Goal: Information Seeking & Learning: Check status

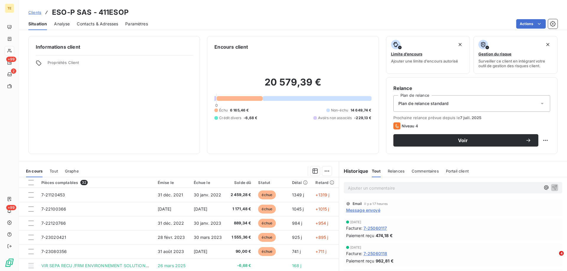
click at [428, 187] on p "Ajouter un commentaire ﻿" at bounding box center [444, 187] width 192 height 7
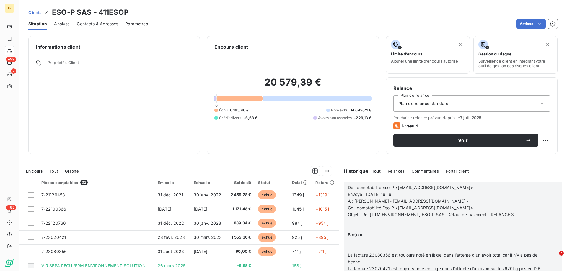
click at [360, 248] on p at bounding box center [445, 248] width 195 height 7
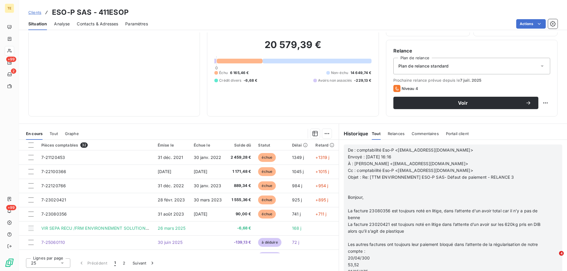
scroll to position [1978, 0]
click at [357, 188] on p at bounding box center [445, 190] width 195 height 7
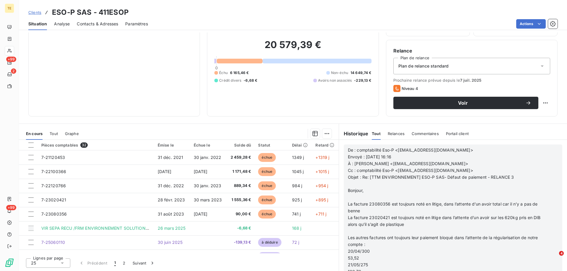
click at [354, 197] on p at bounding box center [445, 197] width 195 height 7
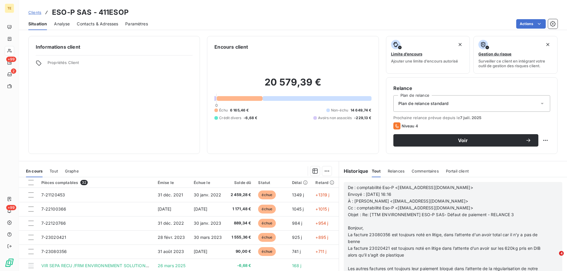
scroll to position [3348, 0]
drag, startPoint x: 478, startPoint y: 203, endPoint x: 470, endPoint y: 202, distance: 8.3
click at [478, 203] on p "À : [PERSON_NAME] <[EMAIL_ADDRESS][DOMAIN_NAME]>" at bounding box center [445, 201] width 195 height 7
click at [384, 203] on span "À : [PERSON_NAME] <[EMAIL_ADDRESS][DOMAIN_NAME]>" at bounding box center [408, 201] width 120 height 5
click at [368, 207] on span "Cc : comptabilité Eso-P <[EMAIL_ADDRESS][DOMAIN_NAME]>" at bounding box center [410, 207] width 125 height 5
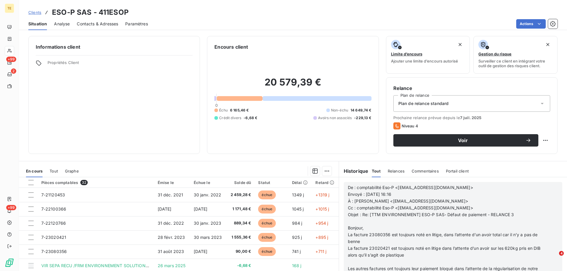
scroll to position [2905, 0]
drag, startPoint x: 357, startPoint y: 171, endPoint x: 362, endPoint y: 171, distance: 4.2
click at [360, 171] on h6 "Historique" at bounding box center [354, 171] width 30 height 7
click at [389, 171] on span "Relances" at bounding box center [396, 171] width 17 height 5
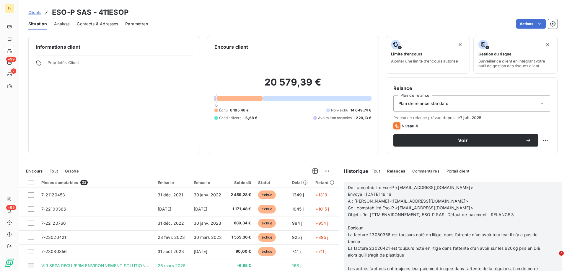
click at [348, 171] on h6 "Historique" at bounding box center [354, 171] width 30 height 7
click at [373, 171] on span "Tout" at bounding box center [376, 171] width 8 height 5
drag, startPoint x: 350, startPoint y: 195, endPoint x: 354, endPoint y: 187, distance: 9.2
click at [351, 193] on p "Envoyé : [DATE] 16:16" at bounding box center [445, 194] width 195 height 7
drag, startPoint x: 406, startPoint y: 185, endPoint x: 396, endPoint y: 179, distance: 12.4
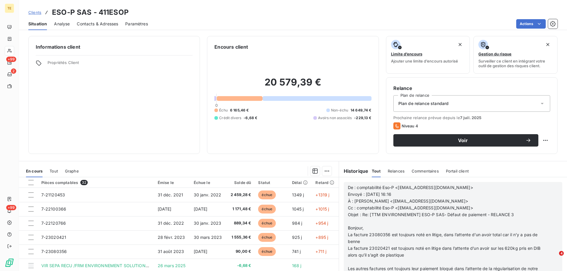
click at [406, 185] on p "De : comptabilité Eso-P <[EMAIL_ADDRESS][DOMAIN_NAME]>" at bounding box center [445, 187] width 195 height 7
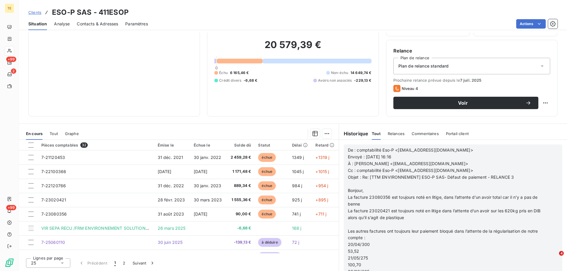
click at [351, 150] on p "De : comptabilité Eso-P <[EMAIL_ADDRESS][DOMAIN_NAME]>" at bounding box center [445, 150] width 195 height 7
click at [334, 97] on div "20 579,39 € 0 Échu 6 165,46 € Non-échu 14 649,74 € Crédit divers -6,68 € Avoirs…" at bounding box center [292, 61] width 157 height 96
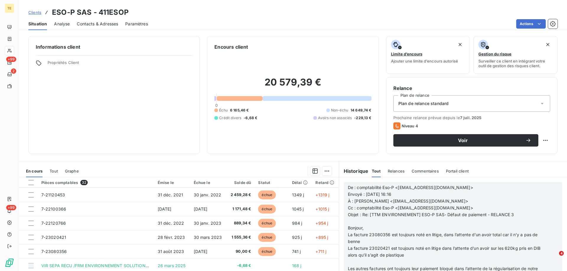
click at [415, 195] on p "Envoyé : [DATE] 16:16" at bounding box center [445, 194] width 195 height 7
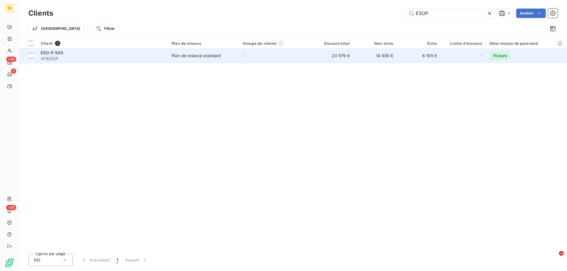
click at [48, 53] on span "ESO-P SAS" at bounding box center [52, 52] width 22 height 5
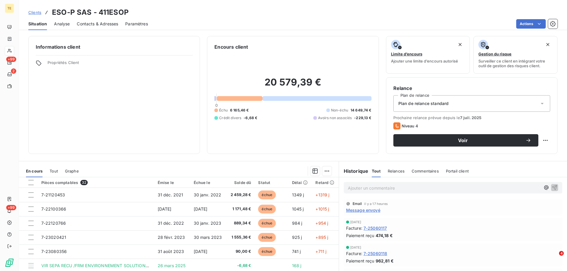
click at [357, 190] on p "Ajouter un commentaire ﻿" at bounding box center [444, 187] width 192 height 7
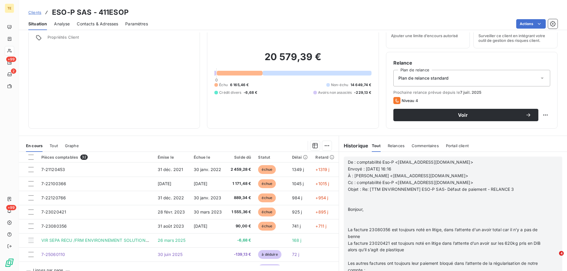
scroll to position [37, 0]
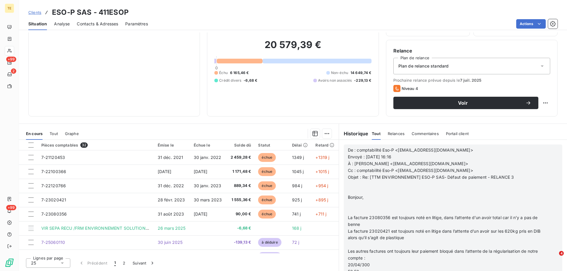
click at [354, 188] on p at bounding box center [445, 190] width 195 height 7
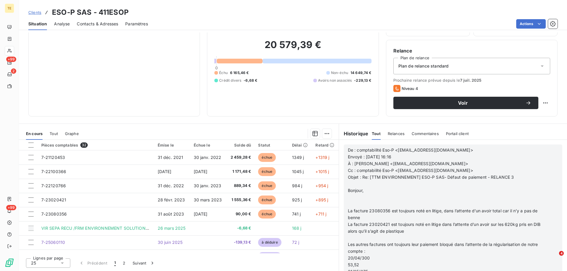
scroll to position [377, 0]
click at [352, 202] on p at bounding box center [445, 204] width 195 height 7
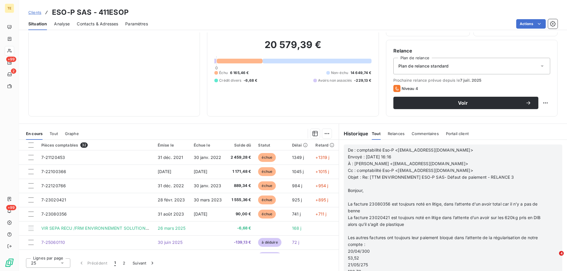
scroll to position [370, 0]
click at [363, 228] on p at bounding box center [445, 231] width 195 height 7
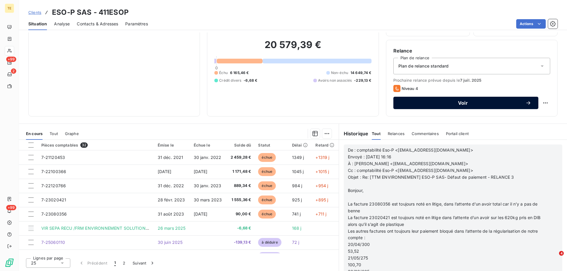
scroll to position [1131, 0]
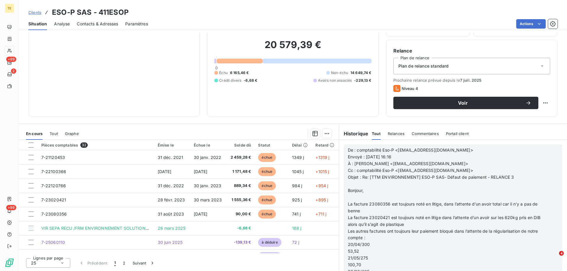
click at [19, 51] on div "Informations client Propriétés Client Encours client 20 579,39 € 0 Échu 6 165,4…" at bounding box center [293, 58] width 548 height 118
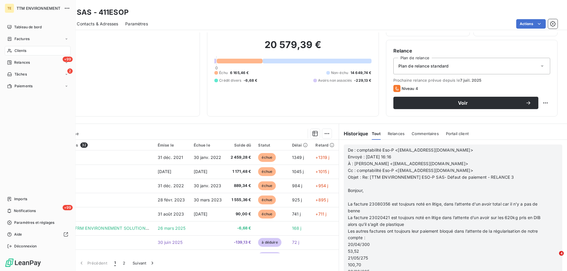
click at [19, 49] on span "Clients" at bounding box center [20, 50] width 12 height 5
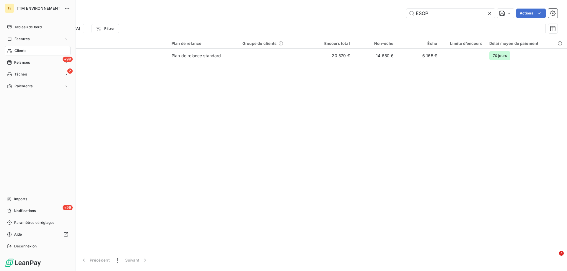
click at [19, 50] on span "Clients" at bounding box center [20, 50] width 12 height 5
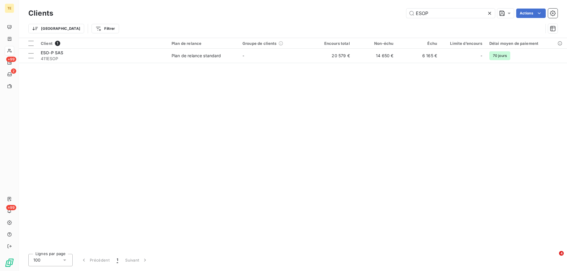
click at [490, 13] on icon at bounding box center [489, 13] width 6 height 6
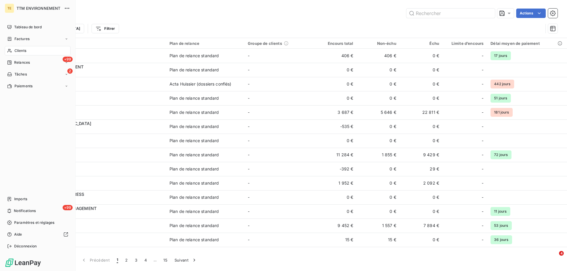
click at [18, 50] on span "Clients" at bounding box center [20, 50] width 12 height 5
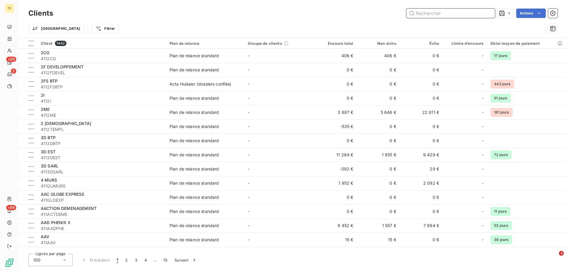
click at [431, 15] on input "text" at bounding box center [450, 13] width 89 height 9
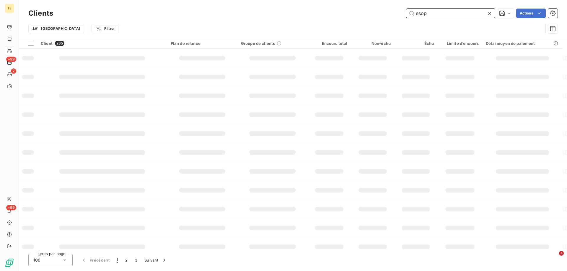
type input "esop"
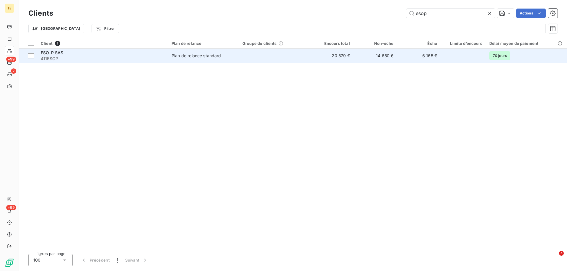
click at [53, 54] on span "ESO-P SAS" at bounding box center [52, 52] width 22 height 5
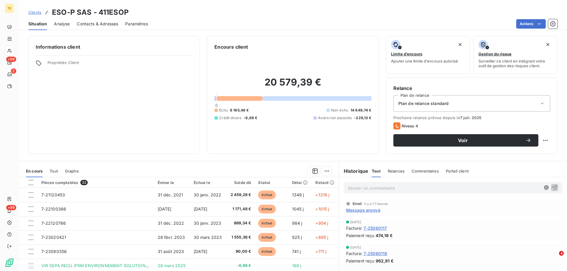
click at [369, 192] on div "Ajouter un commentaire ﻿" at bounding box center [453, 188] width 218 height 12
click at [369, 191] on p "Ajouter un commentaire ﻿" at bounding box center [444, 187] width 192 height 7
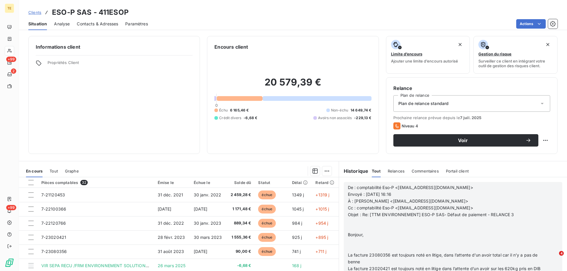
click at [350, 225] on p at bounding box center [445, 221] width 195 height 7
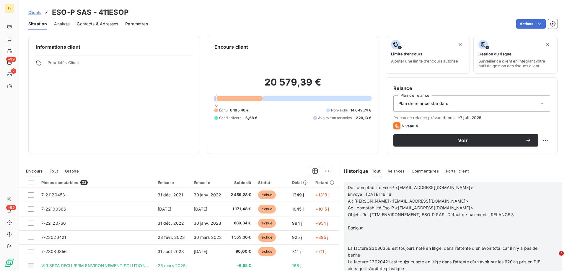
click at [366, 237] on p at bounding box center [445, 235] width 195 height 7
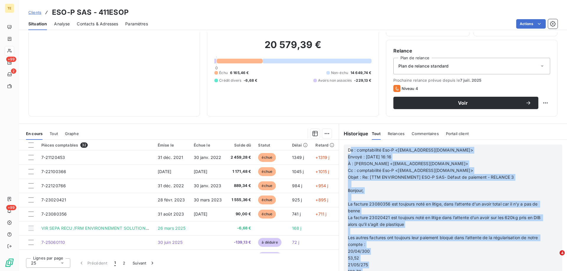
scroll to position [1352, 184]
drag, startPoint x: 347, startPoint y: 148, endPoint x: 561, endPoint y: 266, distance: 244.1
click at [561, 266] on body "TE +99 2 +99 Clients ESO-P SAS - 411ESOP Situation Analyse Contacts & Adresses …" at bounding box center [283, 135] width 567 height 271
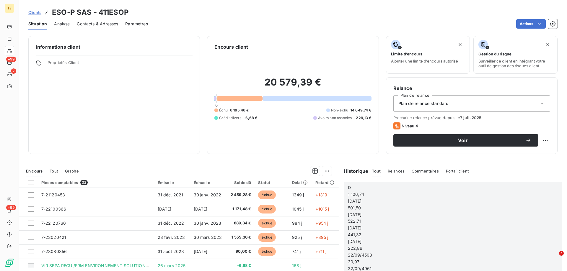
scroll to position [2713, 0]
drag, startPoint x: 380, startPoint y: 269, endPoint x: 360, endPoint y: 139, distance: 131.4
click at [360, 139] on div "Informations client Propriétés Client Encours client 20 579,39 € 0 Échu 6 165,4…" at bounding box center [293, 151] width 548 height 239
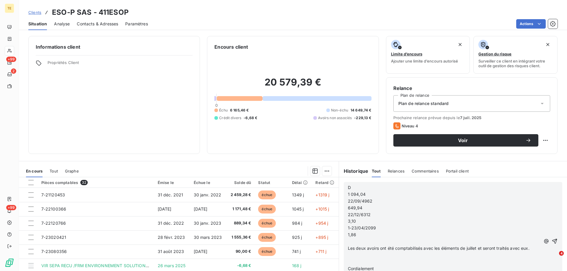
scroll to position [1441, 0]
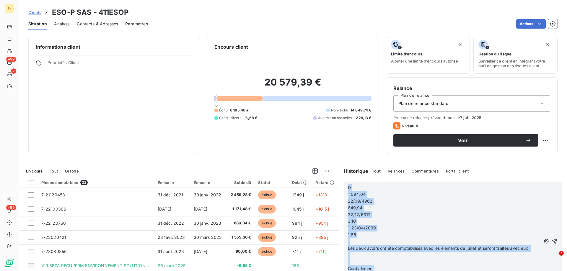
drag, startPoint x: 357, startPoint y: 264, endPoint x: 346, endPoint y: 173, distance: 91.9
click at [346, 173] on div "Historique Tout Relances Commentaires Portail client Tout Relances Commentaires…" at bounding box center [453, 234] width 228 height 147
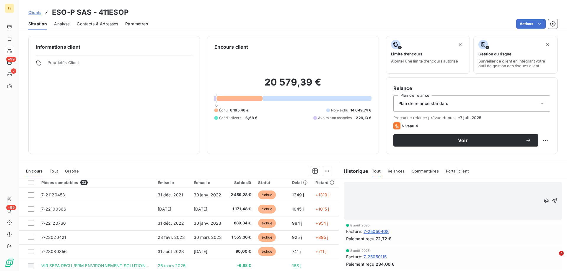
scroll to position [845, 0]
click at [401, 189] on p "﻿" at bounding box center [444, 187] width 192 height 7
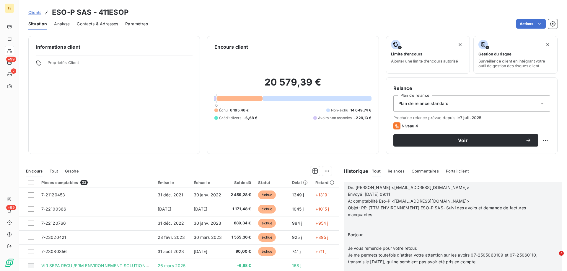
scroll to position [1064, 0]
click at [362, 225] on p "﻿" at bounding box center [445, 228] width 195 height 7
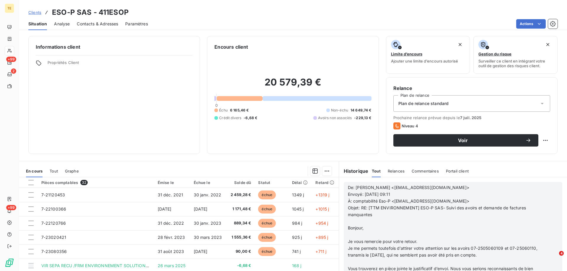
click at [357, 238] on p "﻿" at bounding box center [445, 235] width 195 height 7
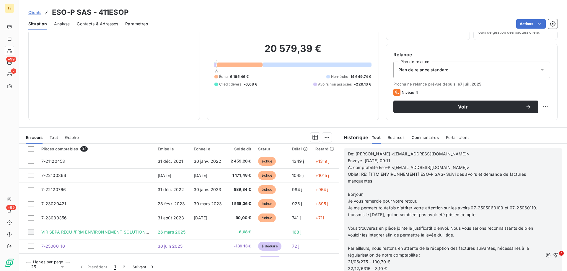
scroll to position [37, 0]
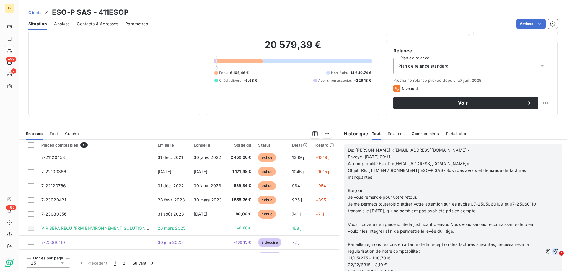
click at [552, 250] on icon "button" at bounding box center [555, 252] width 6 height 6
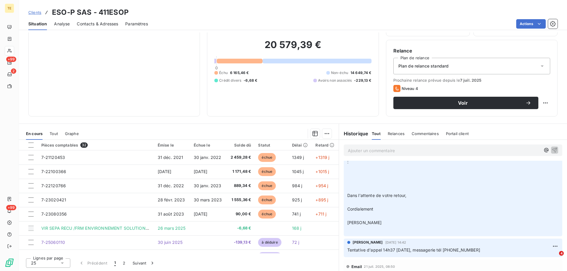
scroll to position [1472, 0]
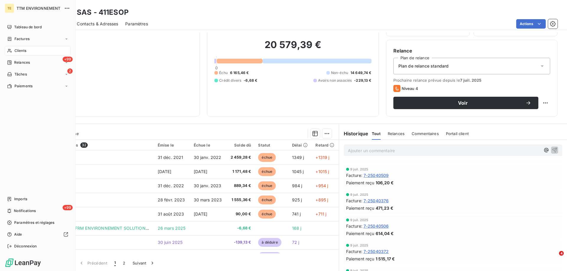
click at [17, 48] on div "Clients" at bounding box center [38, 50] width 66 height 9
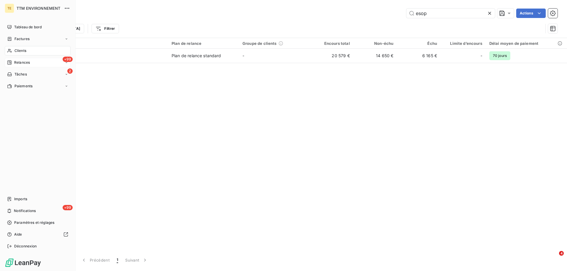
click at [21, 62] on span "Relances" at bounding box center [22, 62] width 16 height 5
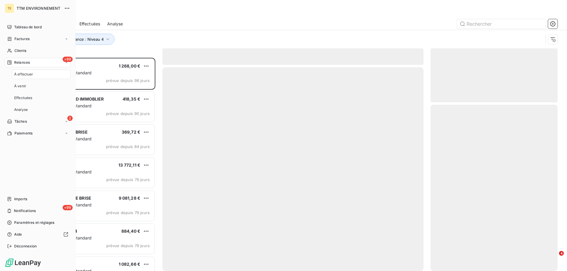
scroll to position [209, 123]
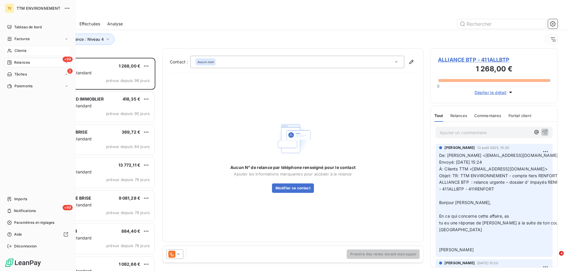
click at [19, 49] on span "Clients" at bounding box center [20, 50] width 12 height 5
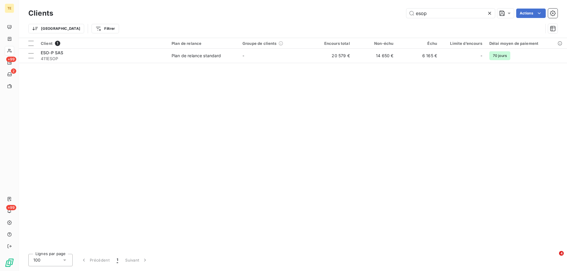
drag, startPoint x: 446, startPoint y: 14, endPoint x: 385, endPoint y: 19, distance: 60.8
click at [385, 19] on div "Clients esop Actions" at bounding box center [292, 13] width 529 height 12
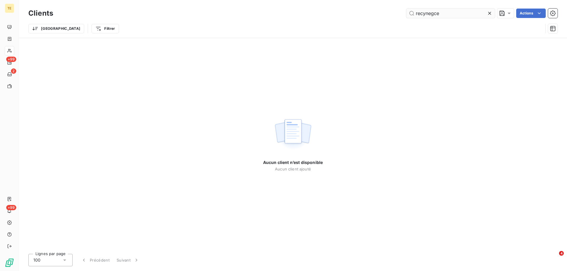
click at [441, 14] on input "recynegce" at bounding box center [450, 13] width 89 height 9
click at [436, 15] on input "recynegoe" at bounding box center [450, 13] width 89 height 9
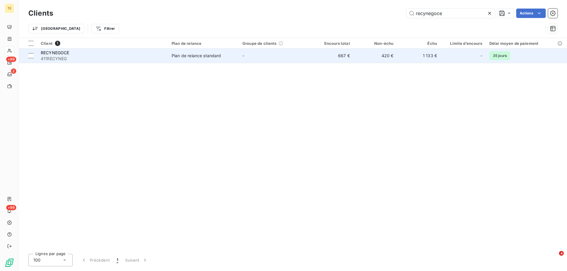
type input "recynegoce"
click at [66, 56] on span "411RECYNEG" at bounding box center [103, 59] width 124 height 6
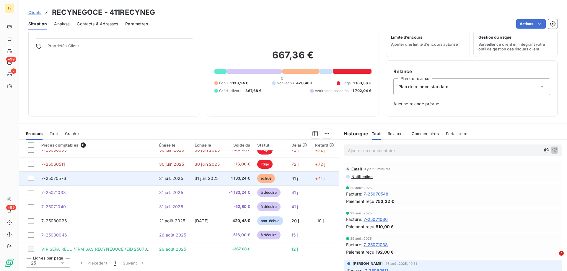
scroll to position [11, 0]
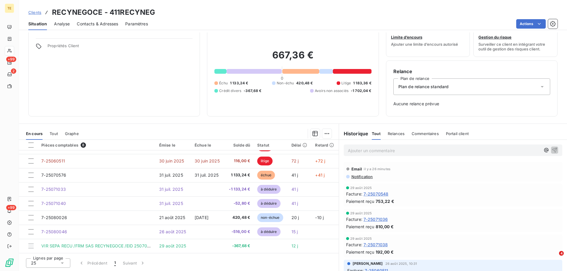
click at [56, 135] on span "Tout" at bounding box center [54, 133] width 8 height 5
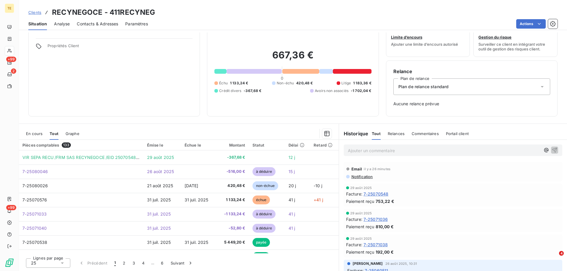
scroll to position [0, 0]
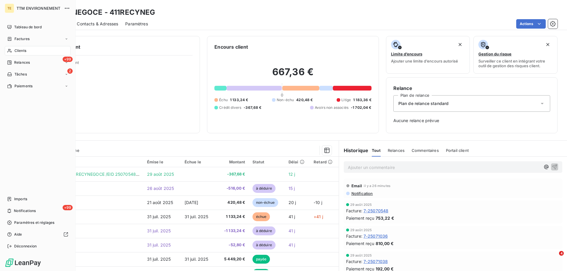
click at [20, 51] on span "Clients" at bounding box center [20, 50] width 12 height 5
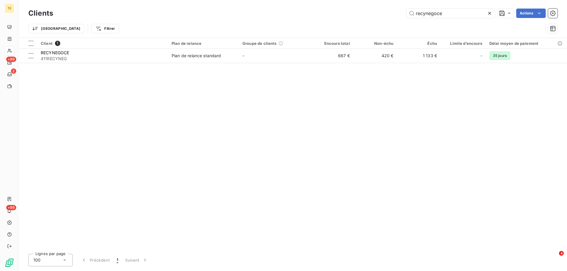
drag, startPoint x: 445, startPoint y: 14, endPoint x: 369, endPoint y: 10, distance: 76.3
click at [369, 10] on div "recynegoce Actions" at bounding box center [308, 13] width 497 height 9
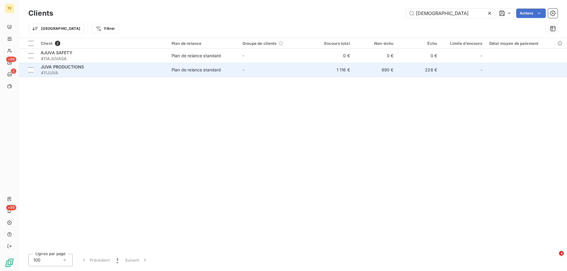
type input "[DEMOGRAPHIC_DATA]"
click at [84, 69] on div "JUVA PRODUCTIONS" at bounding box center [103, 67] width 124 height 6
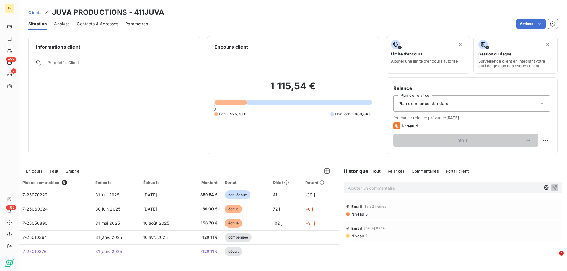
click at [352, 187] on p "Ajouter un commentaire ﻿" at bounding box center [444, 187] width 192 height 7
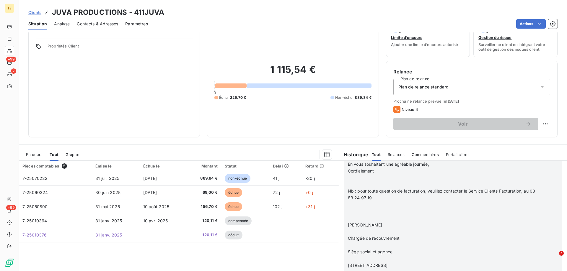
scroll to position [37, 0]
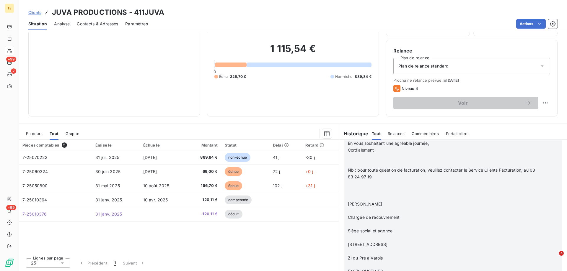
click at [383, 191] on p at bounding box center [445, 190] width 194 height 7
click at [354, 205] on p "﻿" at bounding box center [445, 204] width 194 height 7
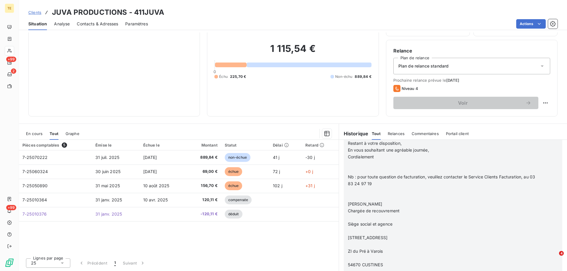
click at [355, 221] on p "﻿" at bounding box center [445, 218] width 194 height 7
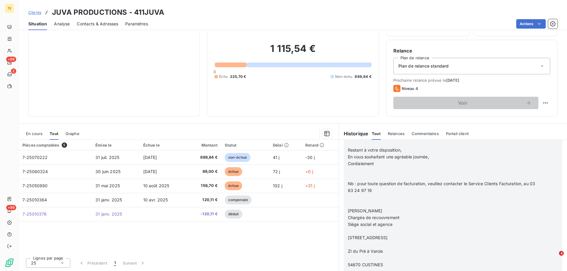
click at [356, 234] on p "﻿" at bounding box center [445, 231] width 194 height 7
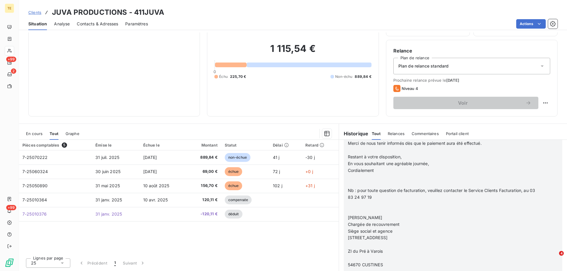
click at [356, 245] on p "﻿" at bounding box center [445, 244] width 194 height 7
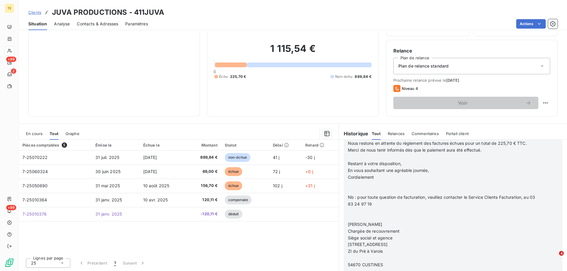
click at [349, 190] on p "﻿" at bounding box center [445, 190] width 194 height 7
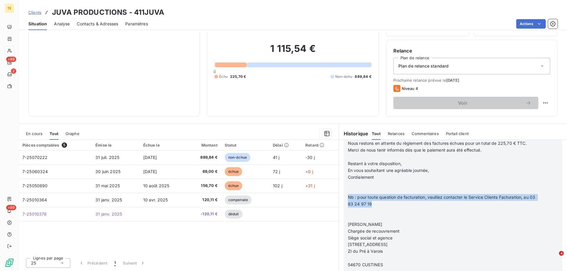
drag, startPoint x: 346, startPoint y: 196, endPoint x: 382, endPoint y: 204, distance: 37.3
click at [382, 204] on p "Nb : pour toute question de facturation, veuillez contacter le Service Clients …" at bounding box center [445, 201] width 194 height 14
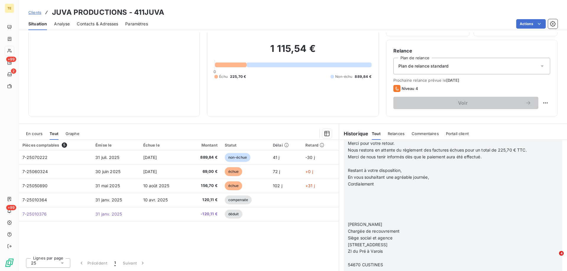
click at [351, 193] on p at bounding box center [444, 191] width 192 height 7
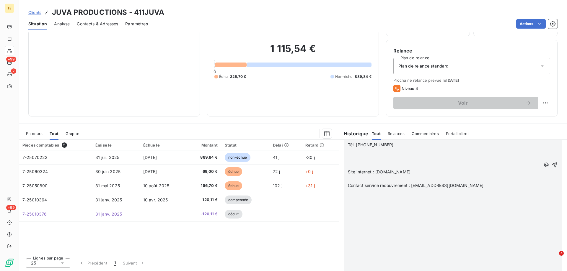
scroll to position [182, 0]
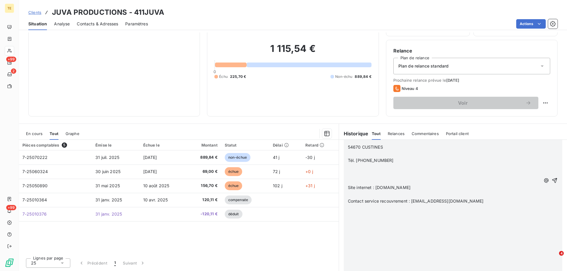
click at [358, 224] on p "﻿" at bounding box center [444, 221] width 192 height 7
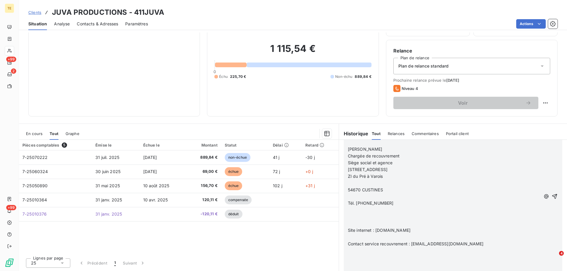
scroll to position [128, 0]
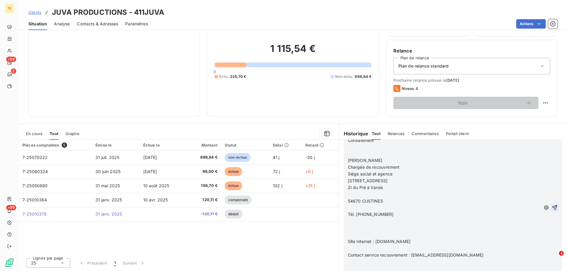
click at [551, 207] on icon "button" at bounding box center [554, 208] width 6 height 6
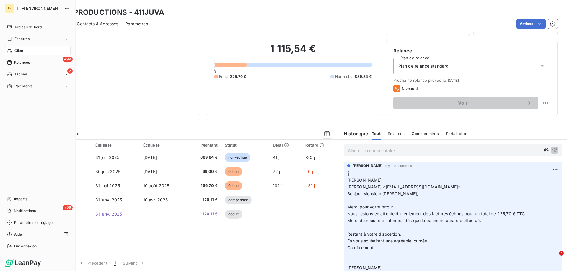
click at [19, 51] on span "Clients" at bounding box center [20, 50] width 12 height 5
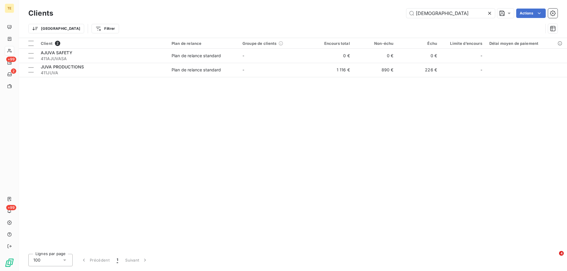
drag, startPoint x: 440, startPoint y: 14, endPoint x: 382, endPoint y: 14, distance: 57.9
click at [382, 14] on div "juva Actions" at bounding box center [308, 13] width 497 height 9
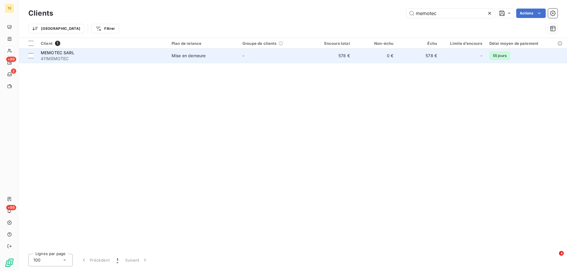
type input "memotec"
click at [56, 61] on span "411MEMOTEC" at bounding box center [103, 59] width 124 height 6
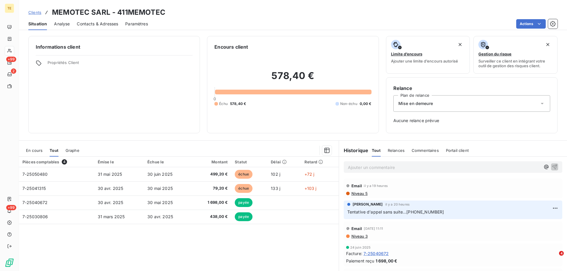
click at [368, 169] on p "Ajouter un commentaire ﻿" at bounding box center [444, 167] width 192 height 7
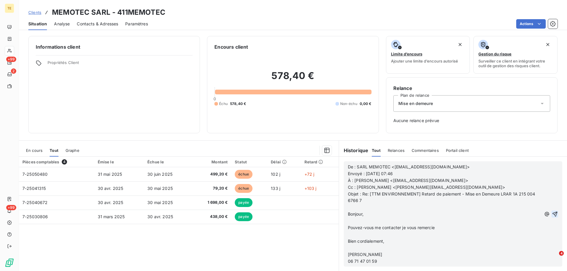
click at [552, 213] on icon "button" at bounding box center [555, 214] width 6 height 6
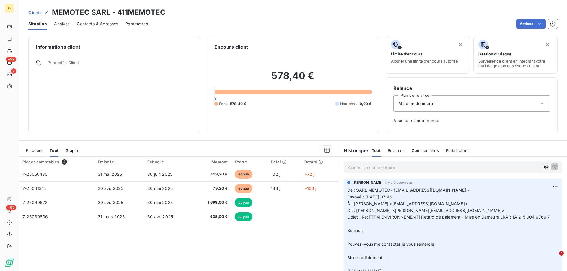
click at [370, 168] on p "Ajouter un commentaire ﻿" at bounding box center [444, 167] width 192 height 7
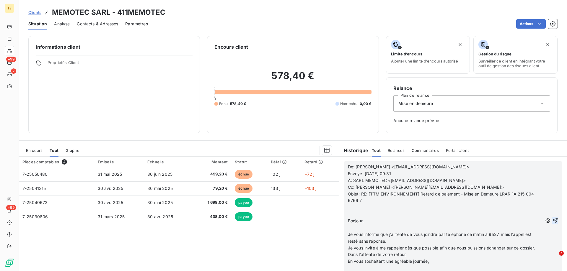
click at [369, 207] on p "﻿" at bounding box center [445, 207] width 195 height 7
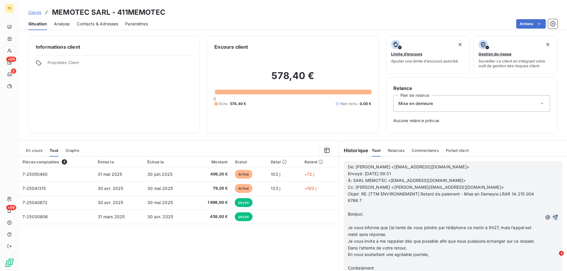
scroll to position [89, 0]
click at [552, 220] on icon "button" at bounding box center [554, 217] width 5 height 5
